Goal: Entertainment & Leisure: Consume media (video, audio)

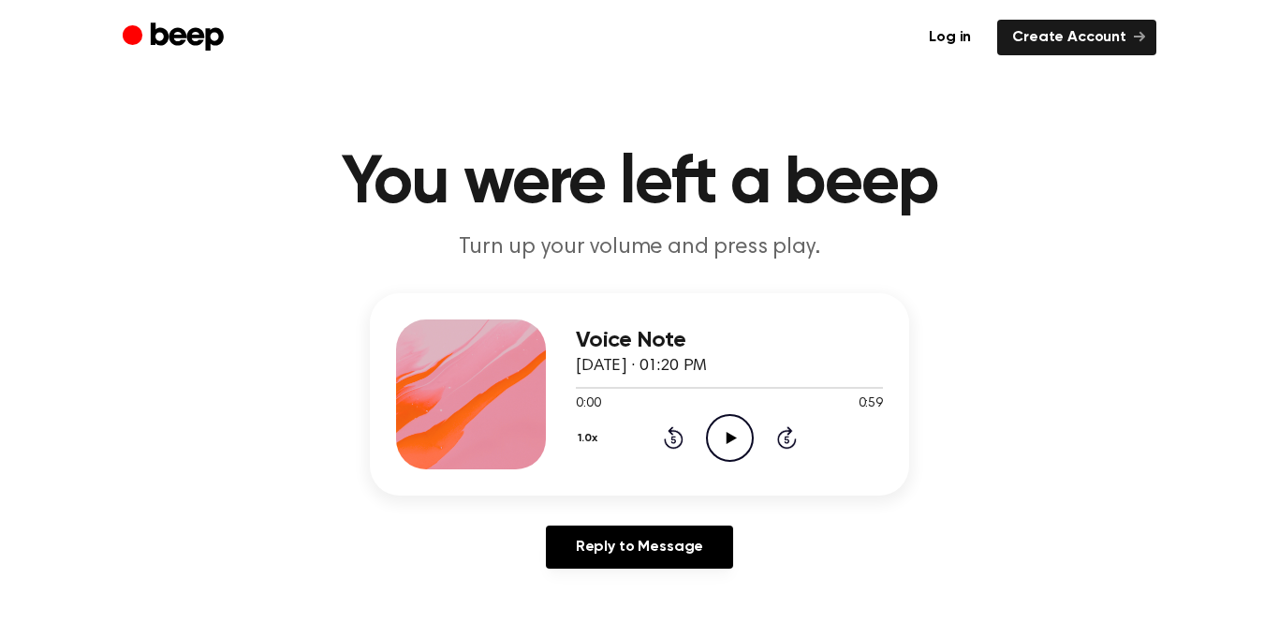
click at [722, 436] on icon "Play Audio" at bounding box center [730, 438] width 48 height 48
click at [715, 446] on icon "Pause Audio" at bounding box center [730, 438] width 48 height 48
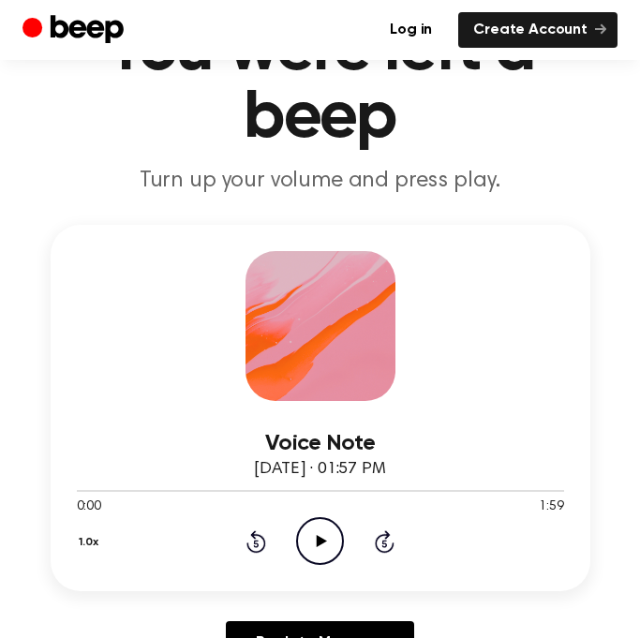
scroll to position [110, 0]
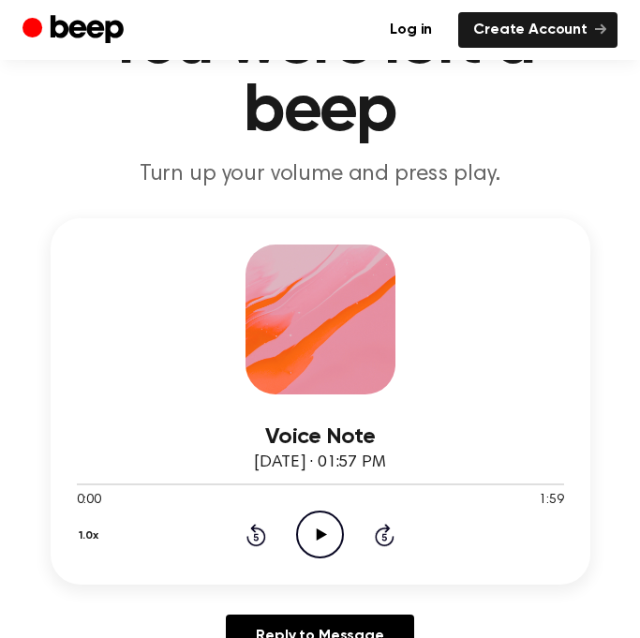
click at [315, 520] on icon "Play Audio" at bounding box center [320, 534] width 48 height 48
click at [318, 536] on icon "Pause Audio" at bounding box center [320, 534] width 48 height 48
click at [378, 533] on icon "Skip 5 seconds" at bounding box center [384, 534] width 21 height 24
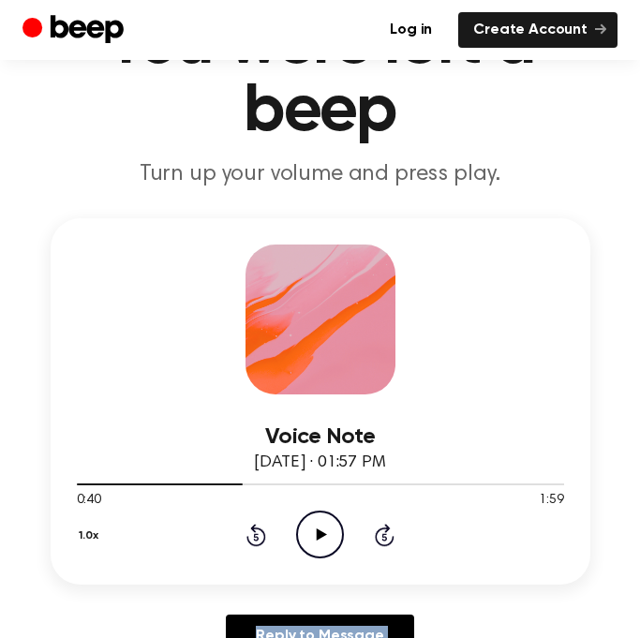
click at [378, 533] on icon "Skip 5 seconds" at bounding box center [384, 534] width 21 height 24
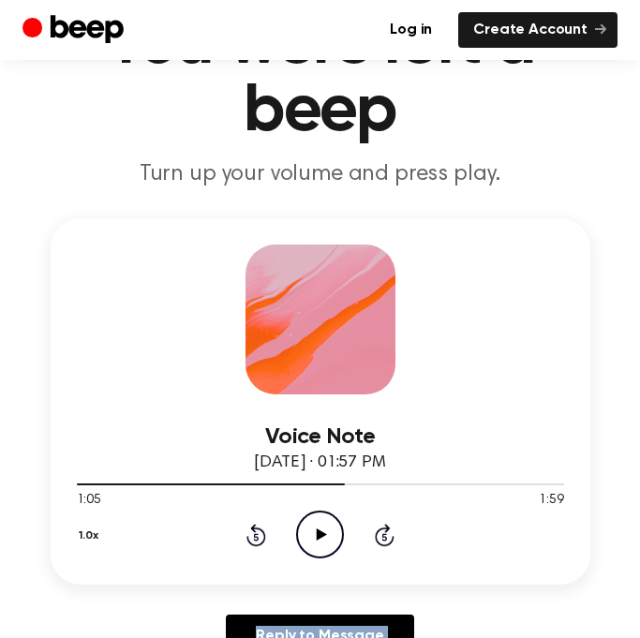
click at [378, 533] on icon "Skip 5 seconds" at bounding box center [384, 534] width 21 height 24
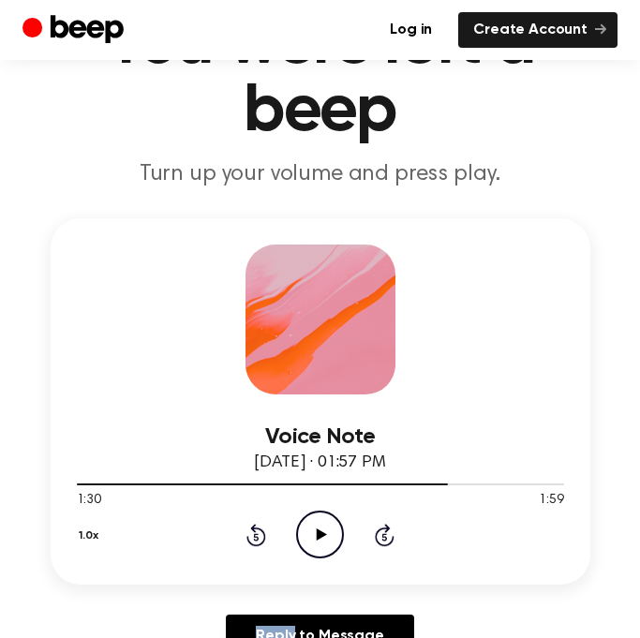
click at [378, 533] on icon "Skip 5 seconds" at bounding box center [384, 534] width 21 height 24
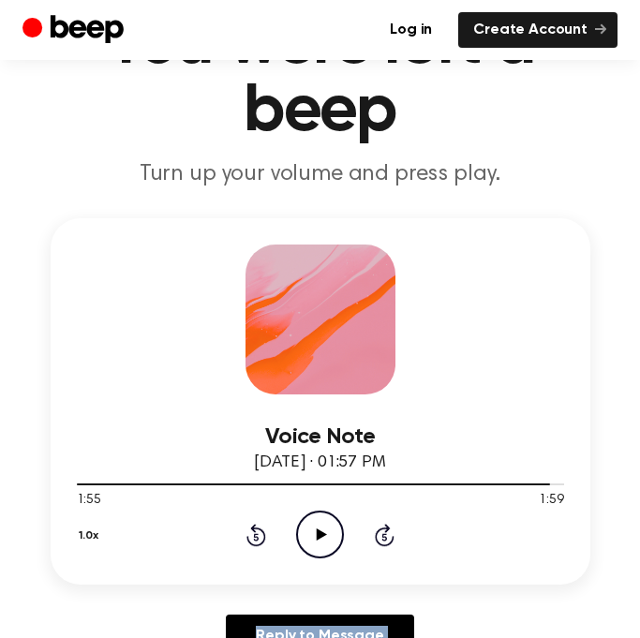
click at [307, 532] on icon "Play Audio" at bounding box center [320, 534] width 48 height 48
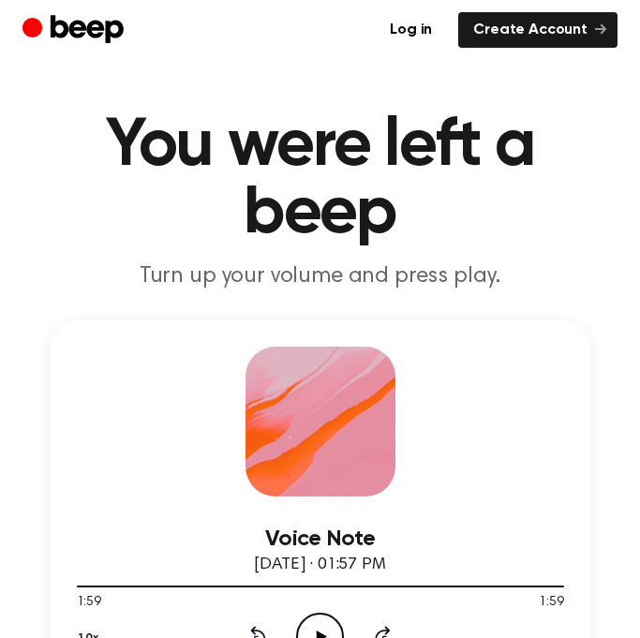
scroll to position [6, 0]
